Goal: Task Accomplishment & Management: Complete application form

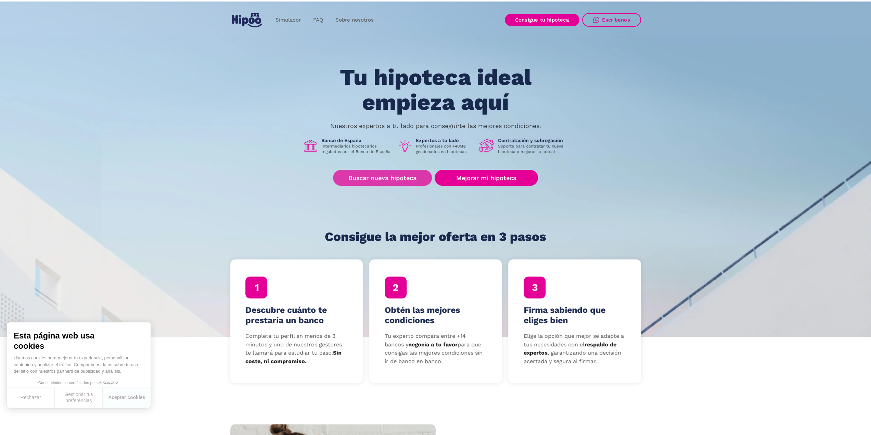
click at [385, 176] on link "Buscar nueva hipoteca" at bounding box center [382, 178] width 99 height 16
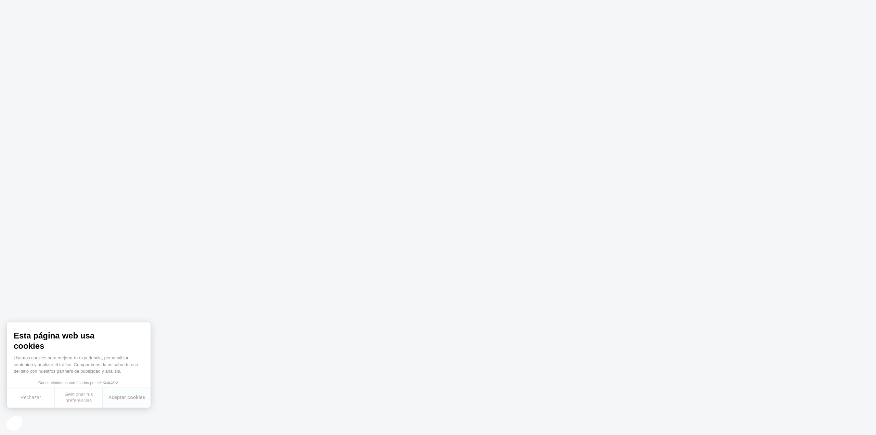
click at [327, 201] on body at bounding box center [438, 217] width 876 height 435
click at [461, 261] on body at bounding box center [438, 217] width 876 height 435
click at [128, 397] on button "Aceptar cookies" at bounding box center [127, 398] width 48 height 20
